Goal: Transaction & Acquisition: Purchase product/service

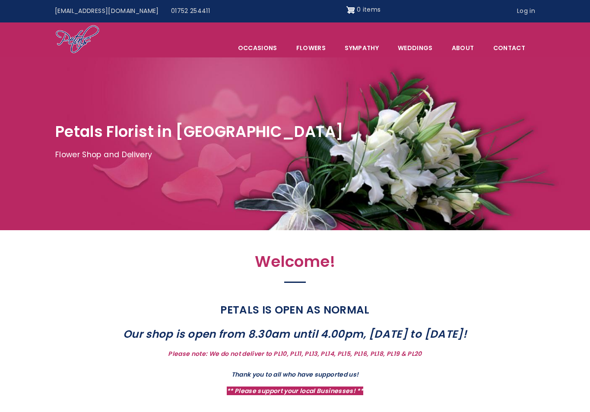
click at [356, 46] on link "Sympathy" at bounding box center [362, 48] width 52 height 18
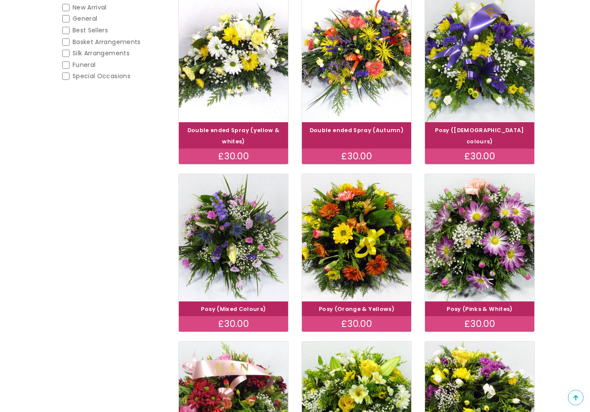
scroll to position [208, 0]
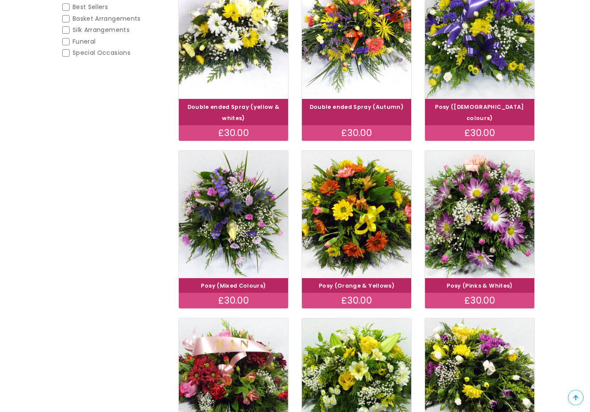
click at [64, 158] on div "Categories Anniversary Anniversary Sympathy (-) Sympathy Bouquets Bouquets Arra…" at bounding box center [110, 293] width 123 height 783
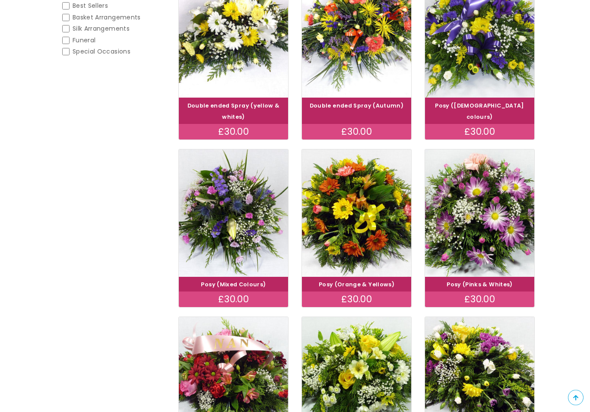
scroll to position [216, 0]
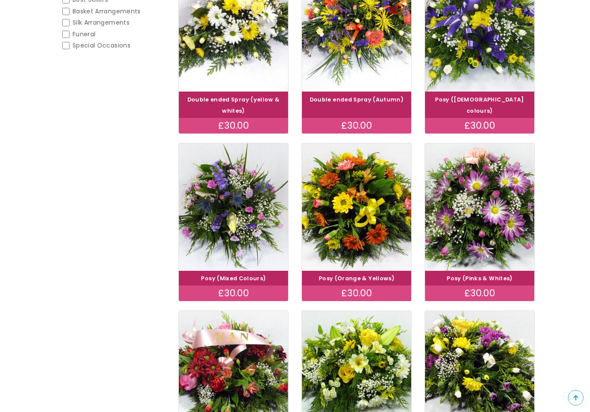
click at [464, 212] on img at bounding box center [479, 206] width 109 height 127
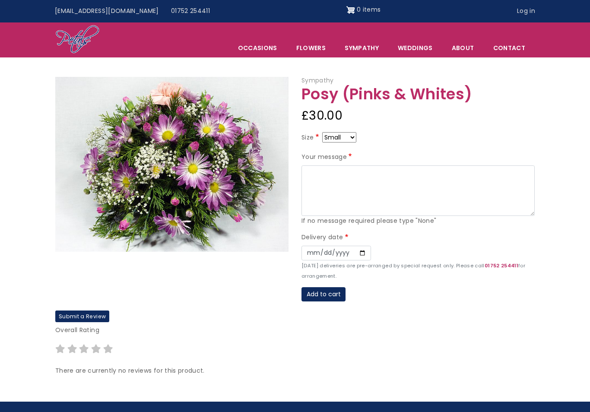
click at [353, 139] on select "Small Medium Large" at bounding box center [339, 137] width 34 height 10
select select "9"
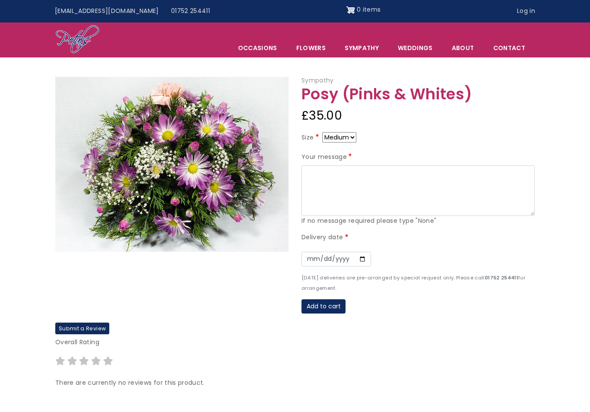
click at [353, 132] on select "Small Medium Large" at bounding box center [339, 137] width 34 height 10
select select "10"
click at [332, 135] on select "Small Medium Large" at bounding box center [339, 137] width 34 height 10
select select "8"
click at [33, 192] on article "Sympathy Posy (Pinks & Whites) £30.00 Size Small Medium Large Your message If n…" at bounding box center [295, 235] width 590 height 319
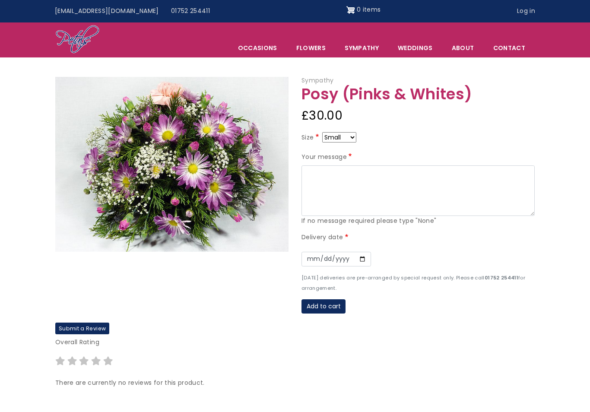
click at [372, 53] on link "Sympathy" at bounding box center [362, 48] width 52 height 18
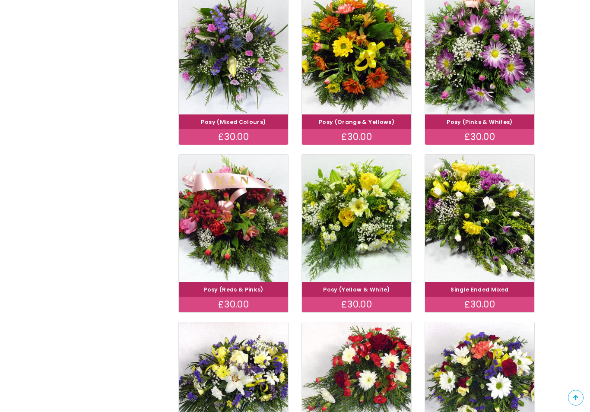
scroll to position [372, 0]
click at [64, 297] on div "Categories Anniversary Anniversary Sympathy (-) Sympathy Bouquets Bouquets Arra…" at bounding box center [110, 130] width 123 height 783
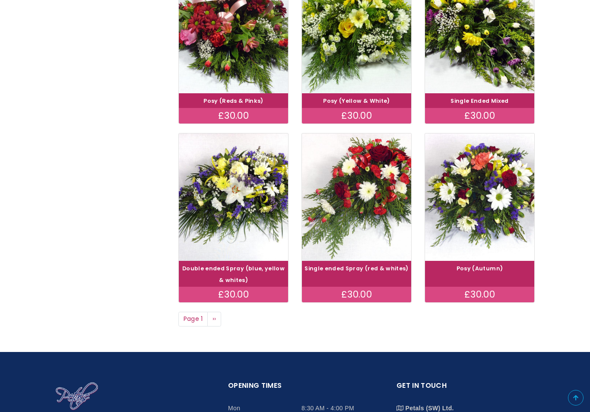
scroll to position [560, 0]
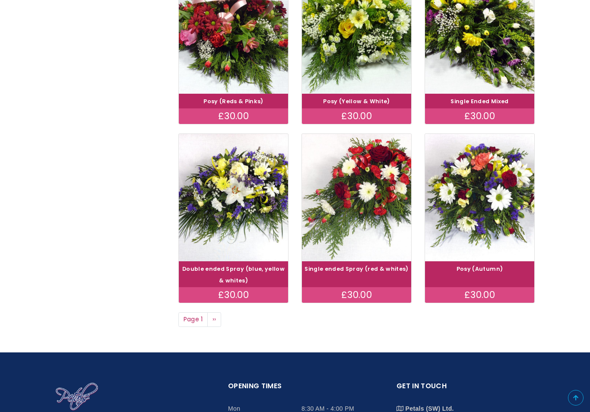
click at [213, 315] on span "››" at bounding box center [215, 319] width 4 height 9
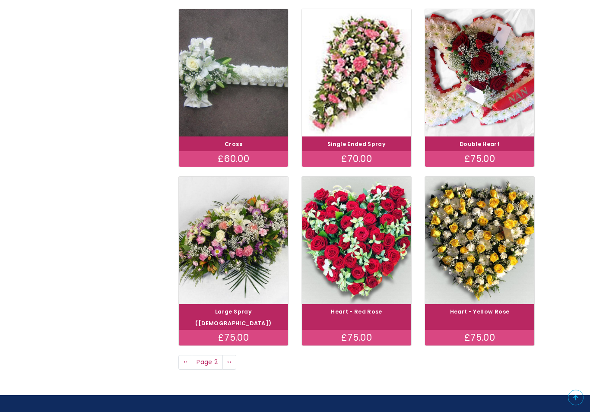
scroll to position [518, 0]
click at [228, 358] on span "››" at bounding box center [229, 362] width 4 height 9
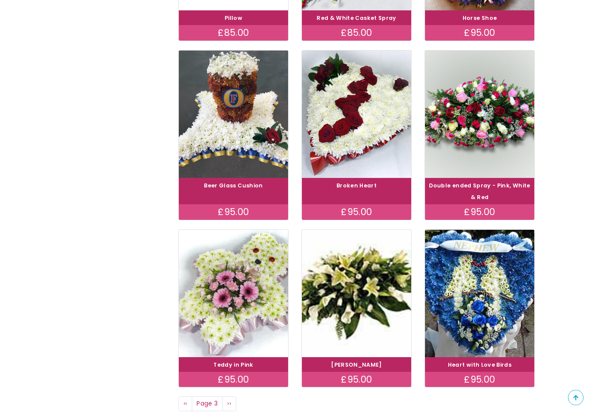
scroll to position [464, 0]
click at [228, 400] on span "››" at bounding box center [229, 403] width 4 height 9
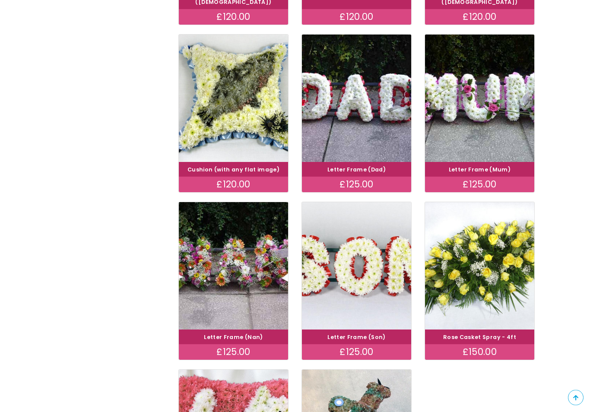
scroll to position [324, 0]
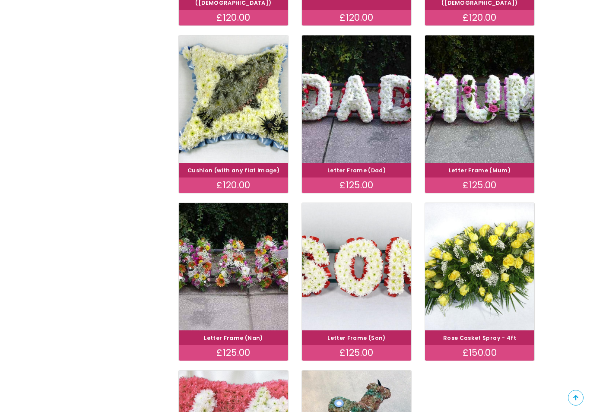
click at [67, 286] on div "Categories Anniversary Anniversary Sympathy (-) Sympathy Bouquets Bouquets Arra…" at bounding box center [110, 173] width 123 height 772
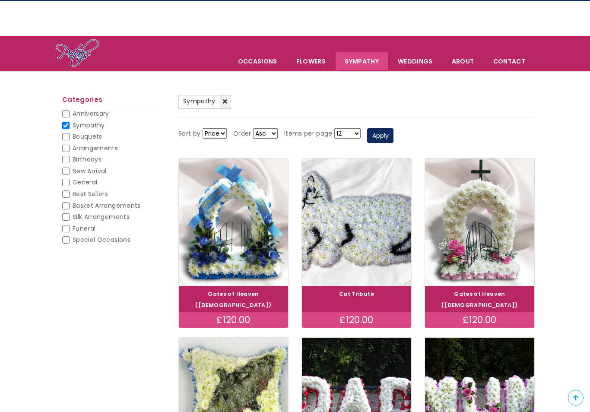
scroll to position [0, 0]
